Goal: Information Seeking & Learning: Learn about a topic

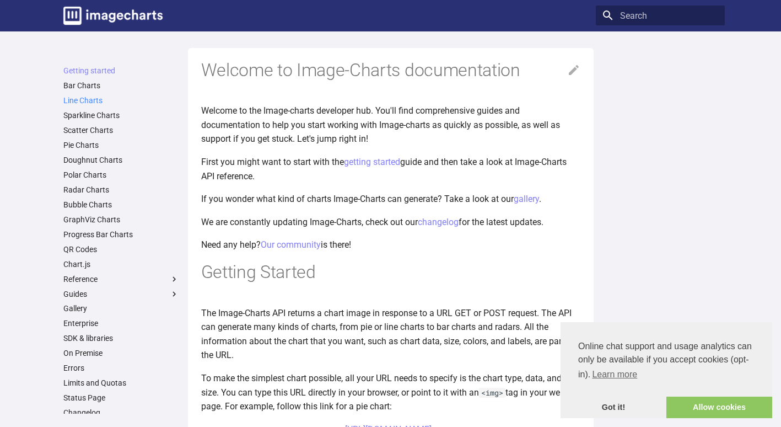
click at [82, 97] on link "Line Charts" at bounding box center [121, 100] width 116 height 10
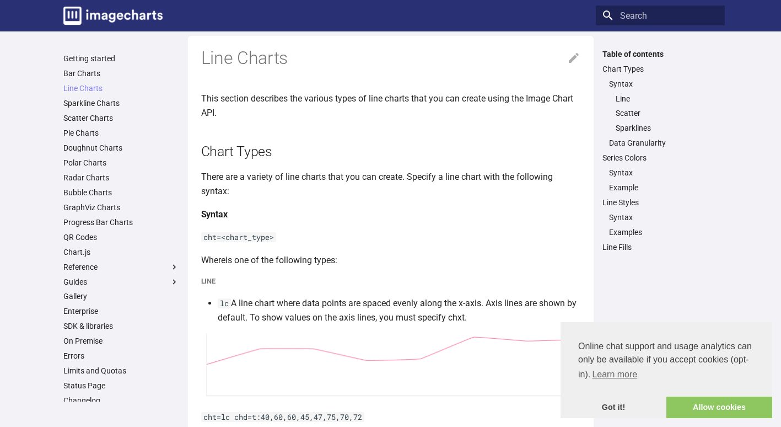
scroll to position [165, 0]
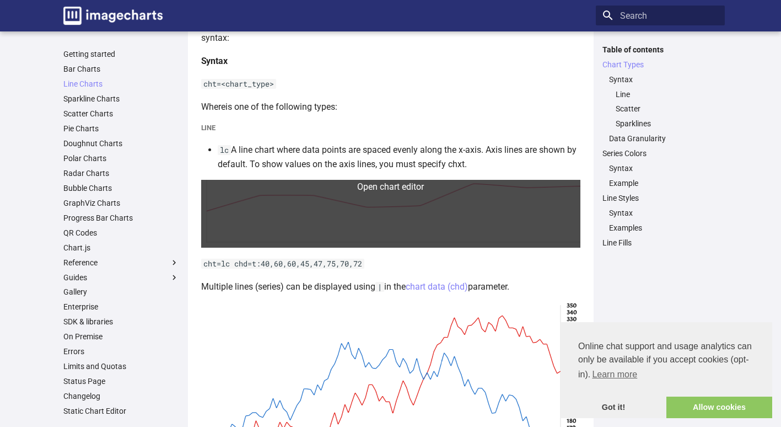
click at [385, 203] on link at bounding box center [390, 214] width 379 height 68
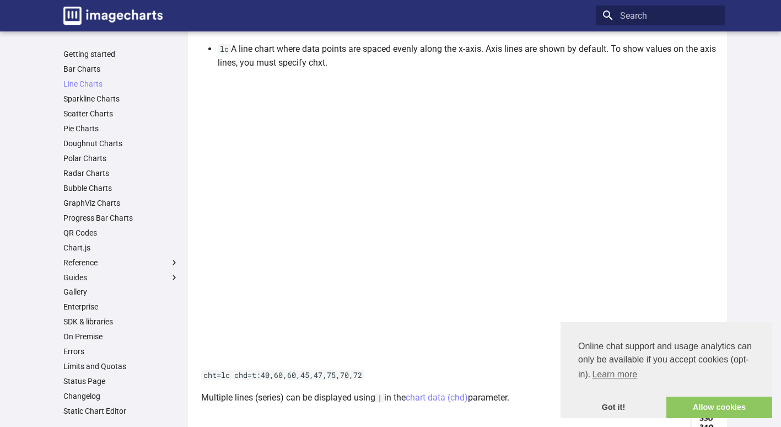
scroll to position [221, 0]
